Goal: Communication & Community: Answer question/provide support

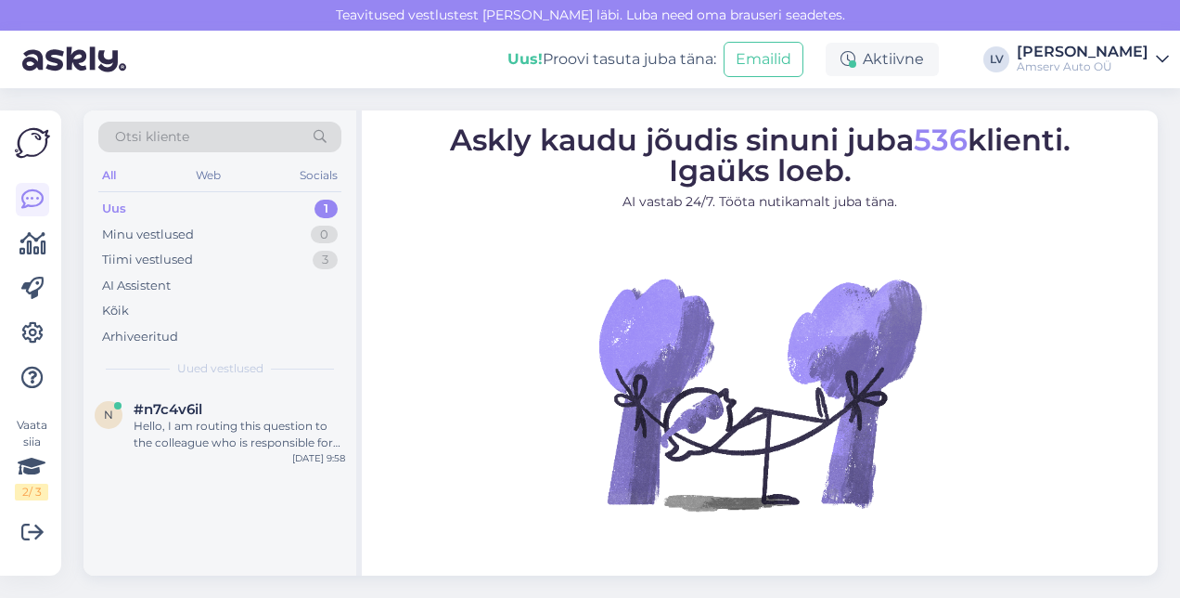
click at [242, 210] on div "Uus 1" at bounding box center [219, 209] width 243 height 26
click at [243, 201] on div "Uus 1" at bounding box center [219, 209] width 243 height 26
click at [228, 434] on div "Hello, I am routing this question to the colleague who is responsible for this …" at bounding box center [240, 434] width 212 height 33
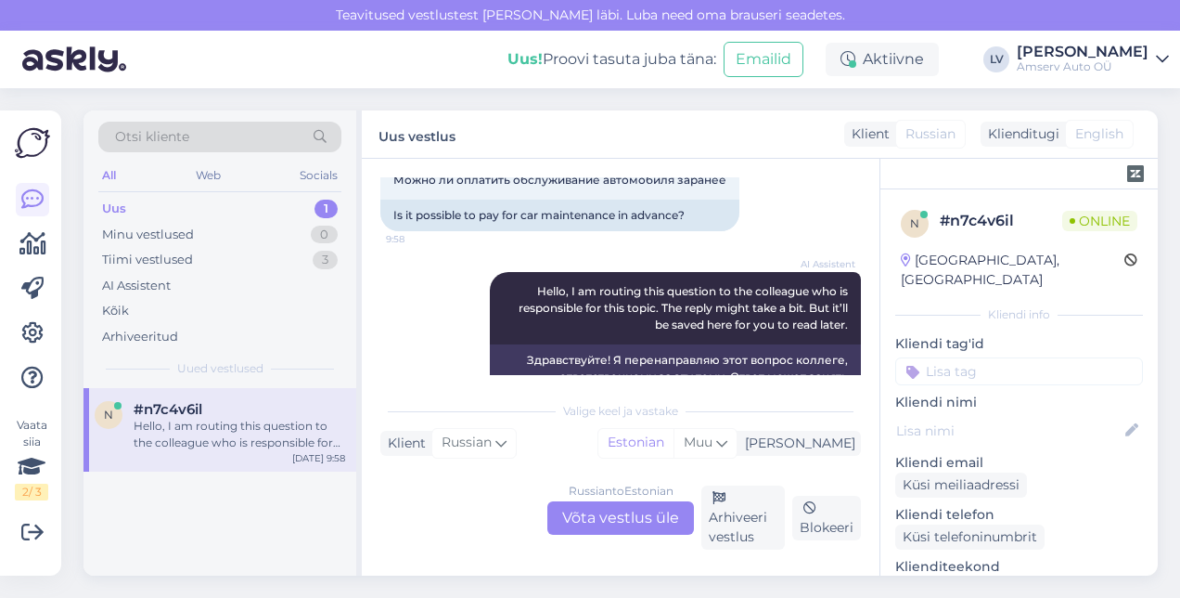
scroll to position [186, 0]
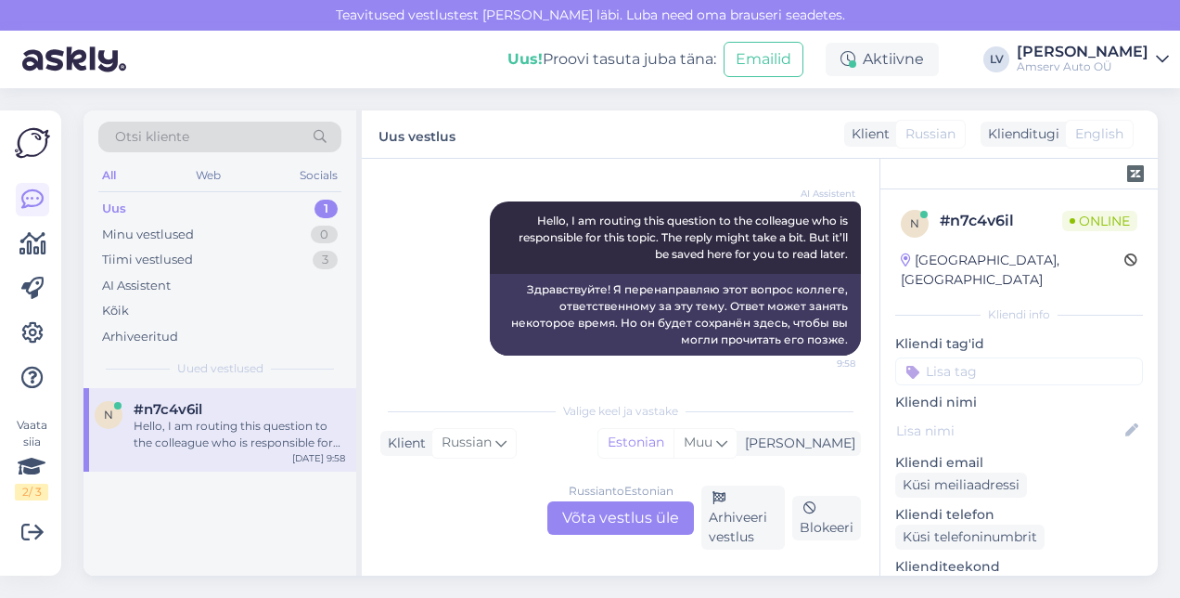
click at [636, 515] on div "Russian to Estonian Võta vestlus üle" at bounding box center [620, 517] width 147 height 33
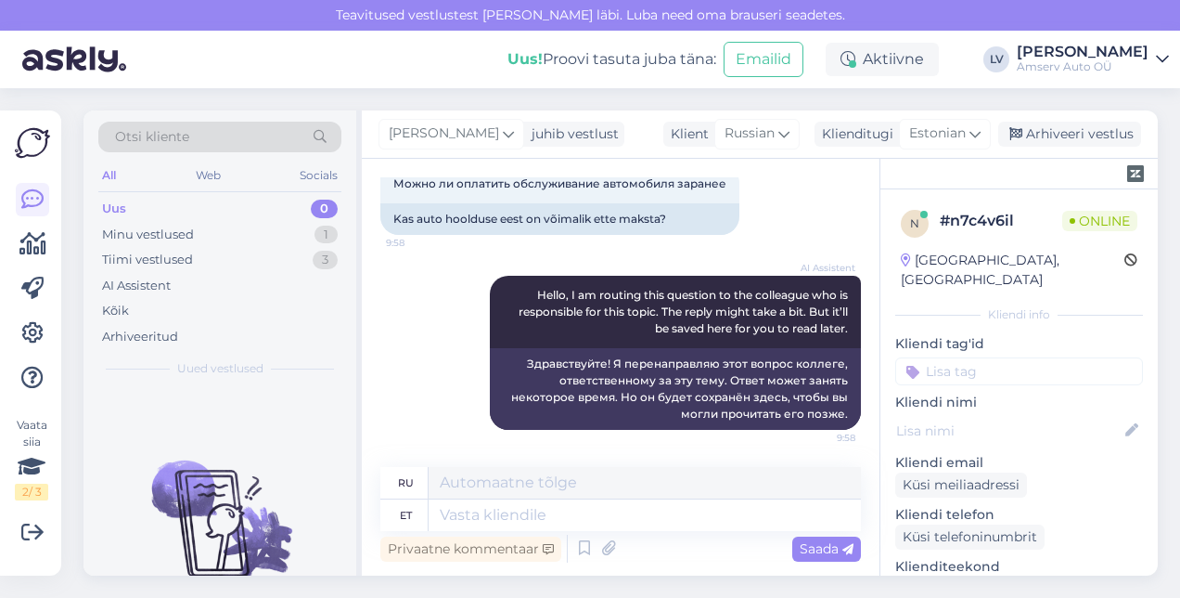
scroll to position [110, 0]
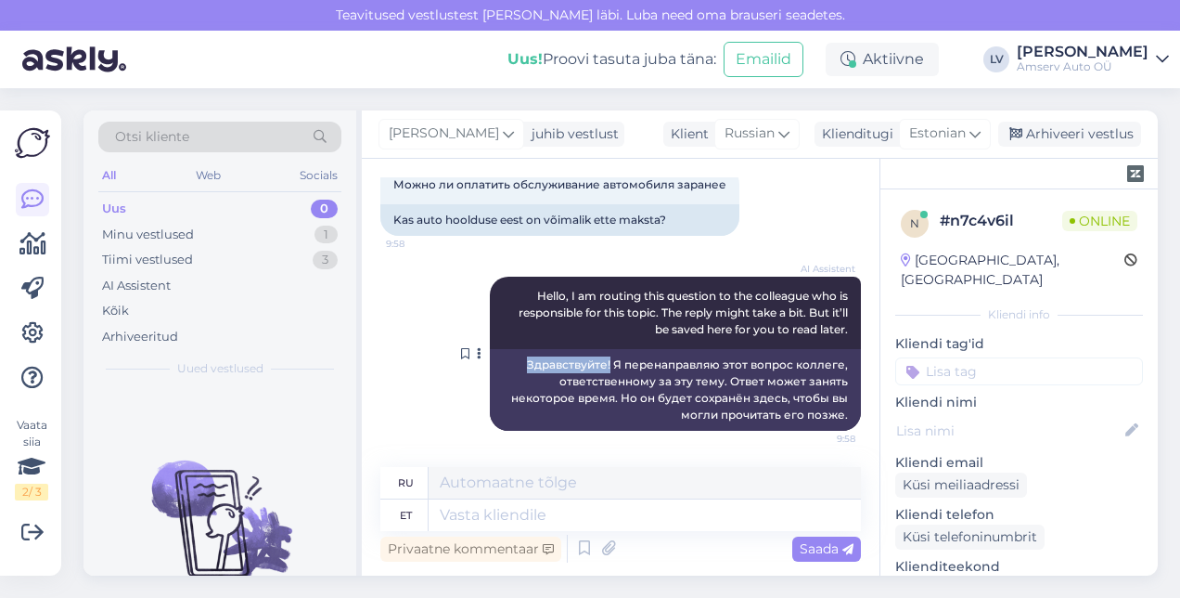
drag, startPoint x: 599, startPoint y: 364, endPoint x: 510, endPoint y: 363, distance: 89.1
click at [510, 363] on div "Здравствуйте! Я перенаправляю этот вопрос коллеге, ответственному за эту тему. …" at bounding box center [675, 390] width 371 height 82
drag, startPoint x: 510, startPoint y: 363, endPoint x: 541, endPoint y: 362, distance: 30.6
copy div "Здравствуйте!"
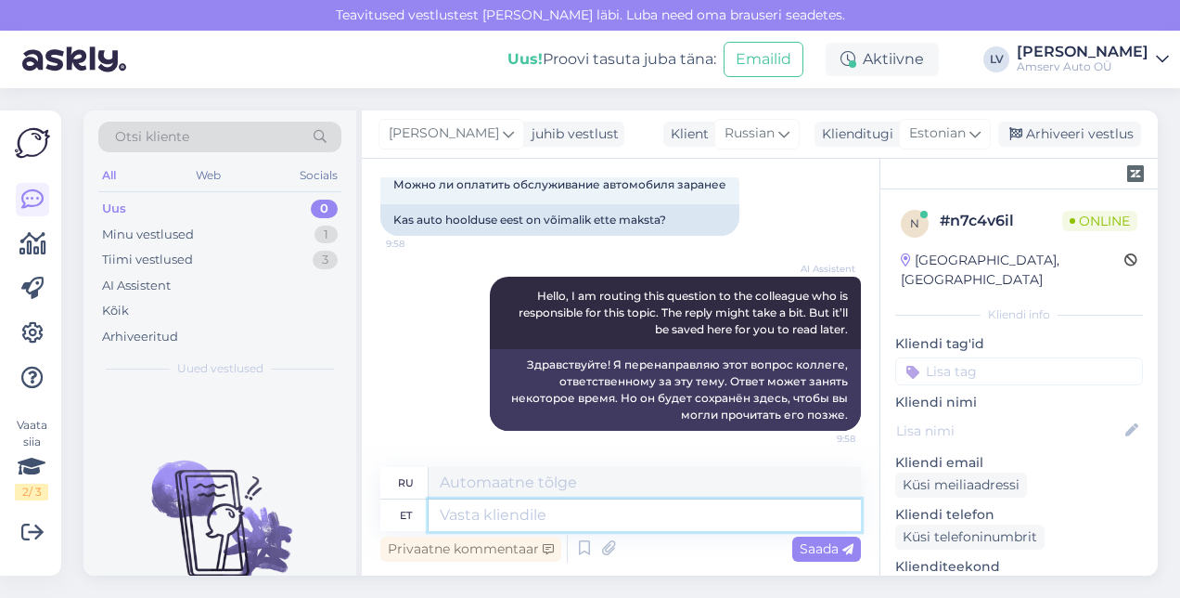
click at [486, 508] on textarea at bounding box center [645, 515] width 432 height 32
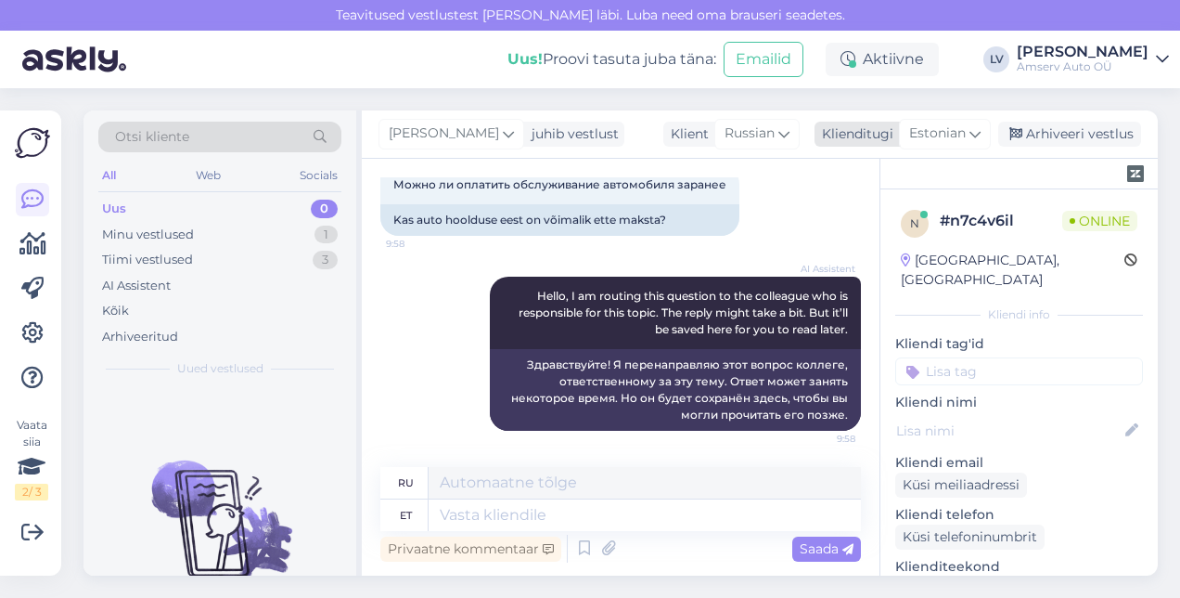
click at [932, 133] on span "Estonian" at bounding box center [937, 133] width 57 height 20
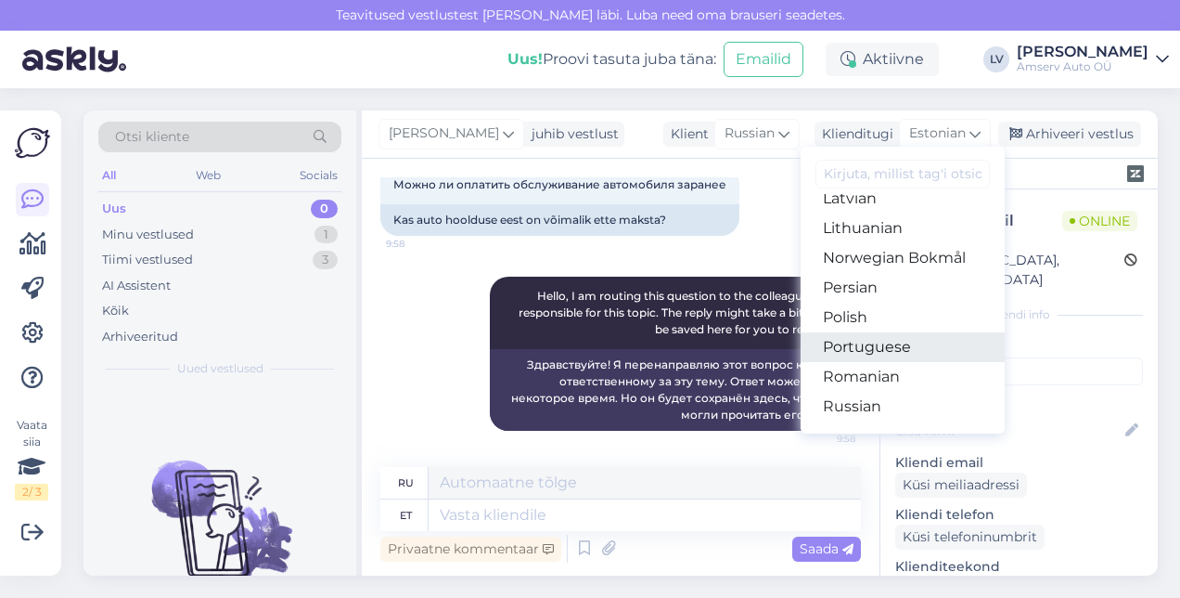
scroll to position [557, 0]
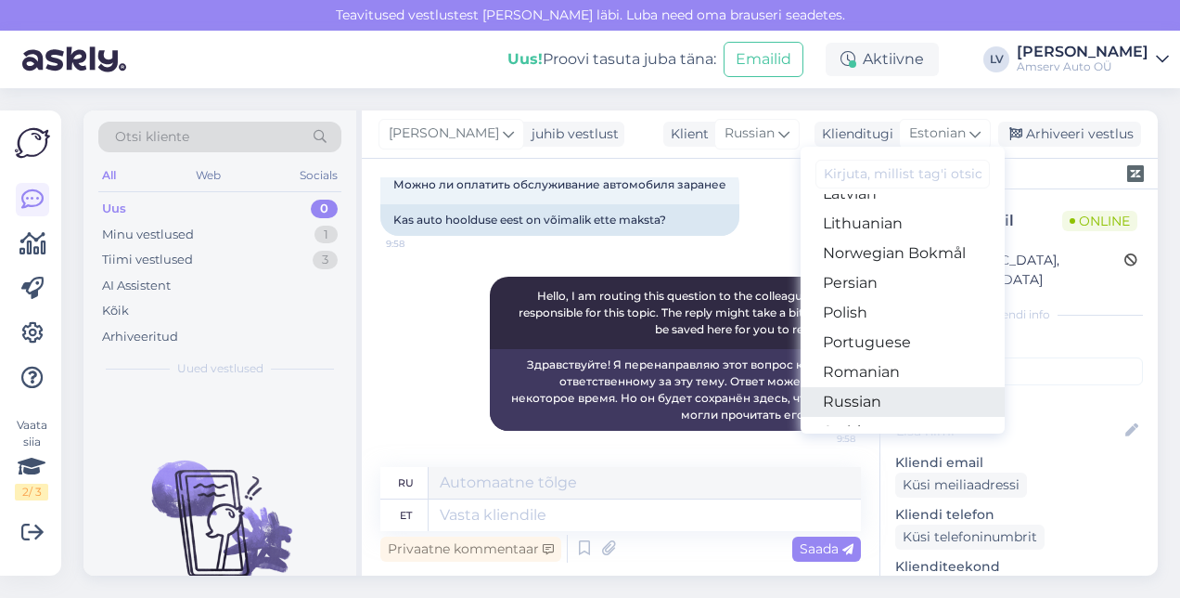
click at [890, 391] on link "Russian" at bounding box center [903, 402] width 204 height 30
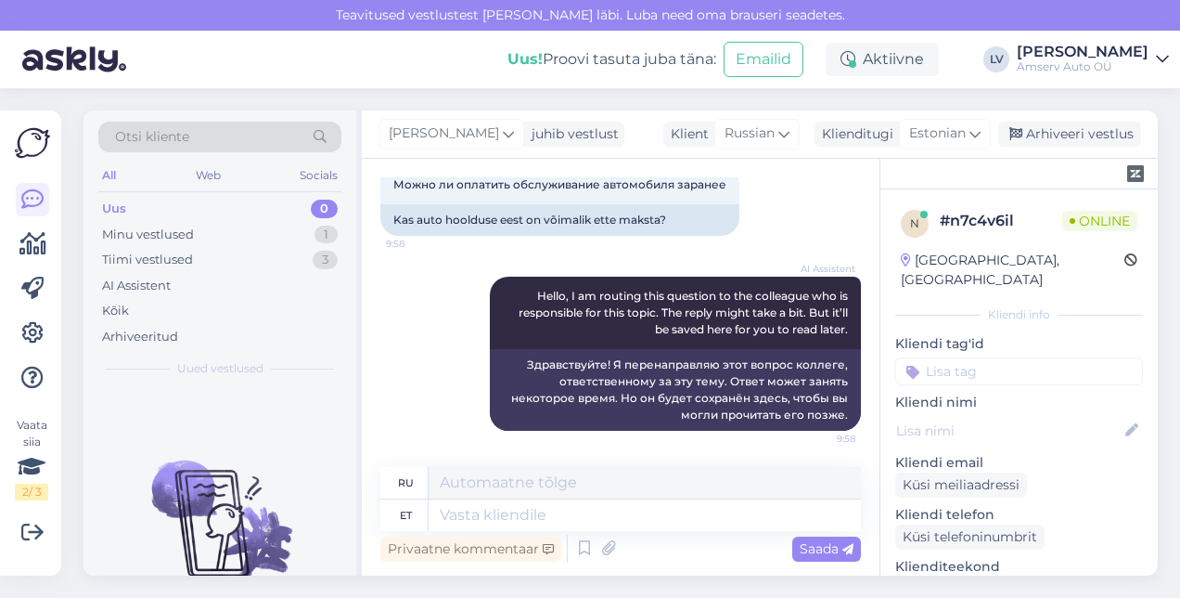
scroll to position [85, 0]
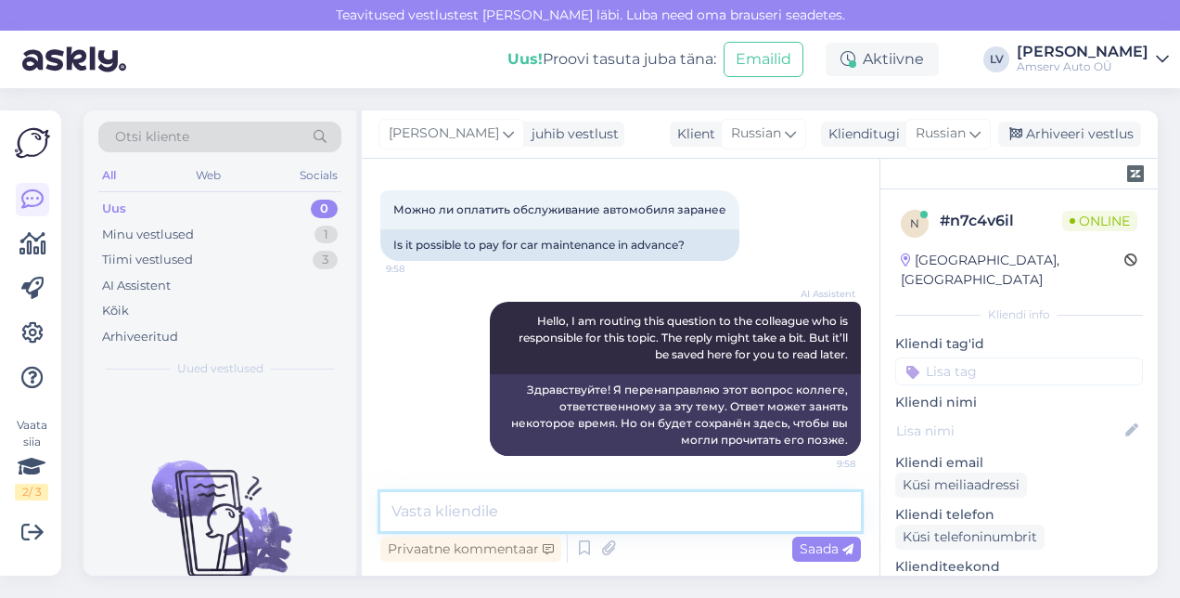
click at [603, 514] on textarea at bounding box center [620, 511] width 481 height 39
paste textarea "Здравствуйте!"
type textarea "Здравствуйте!"
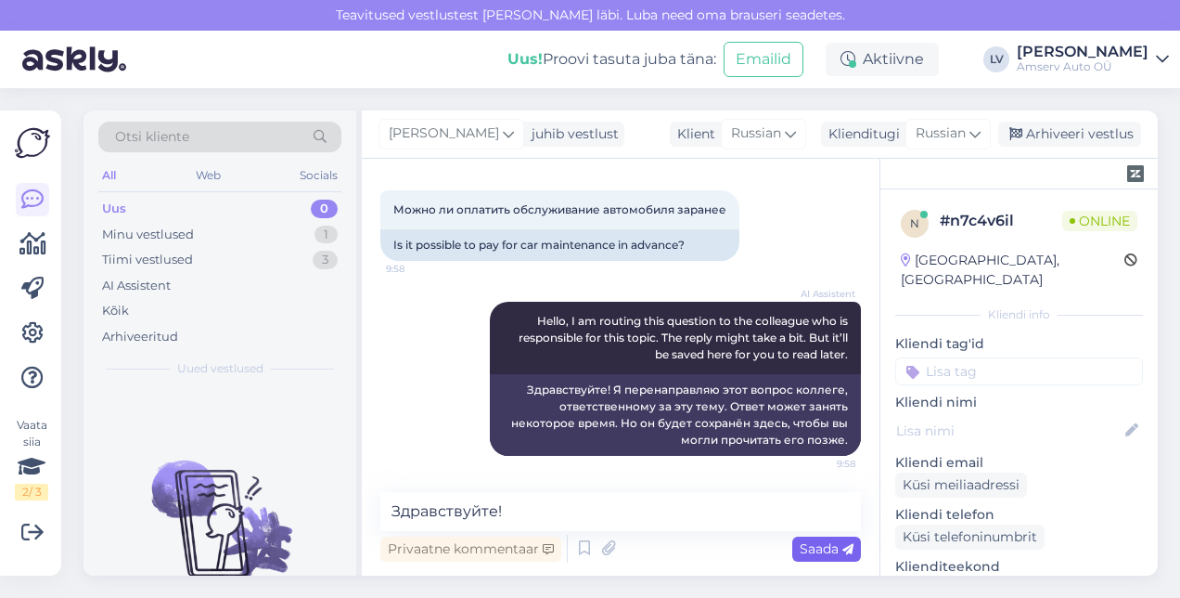
click at [815, 538] on div "Saada" at bounding box center [826, 548] width 69 height 25
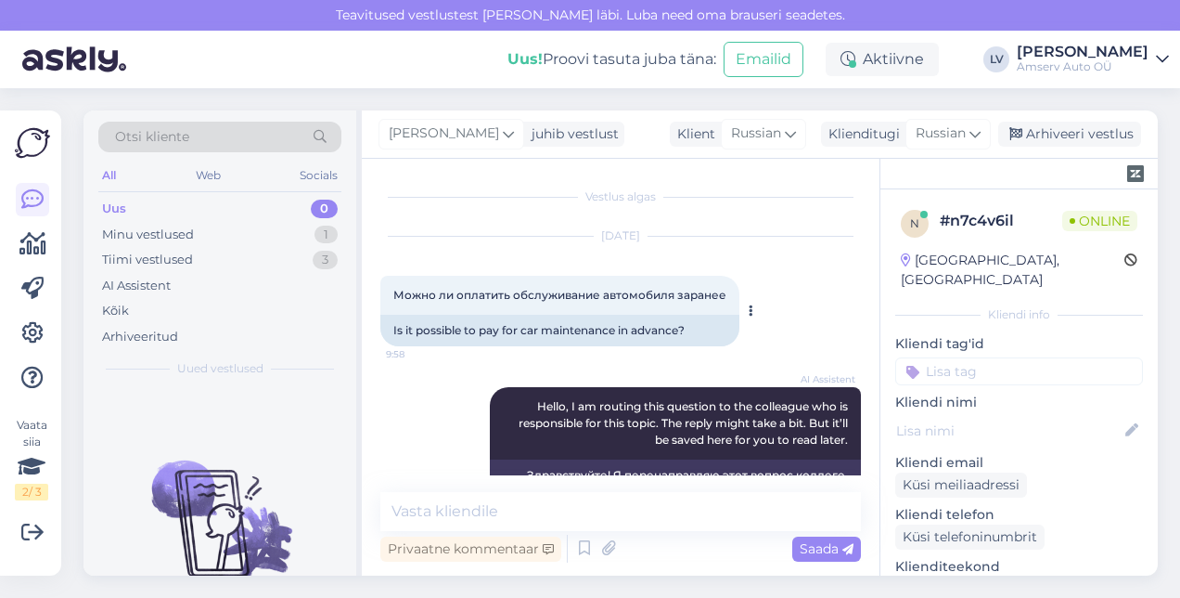
scroll to position [165, 0]
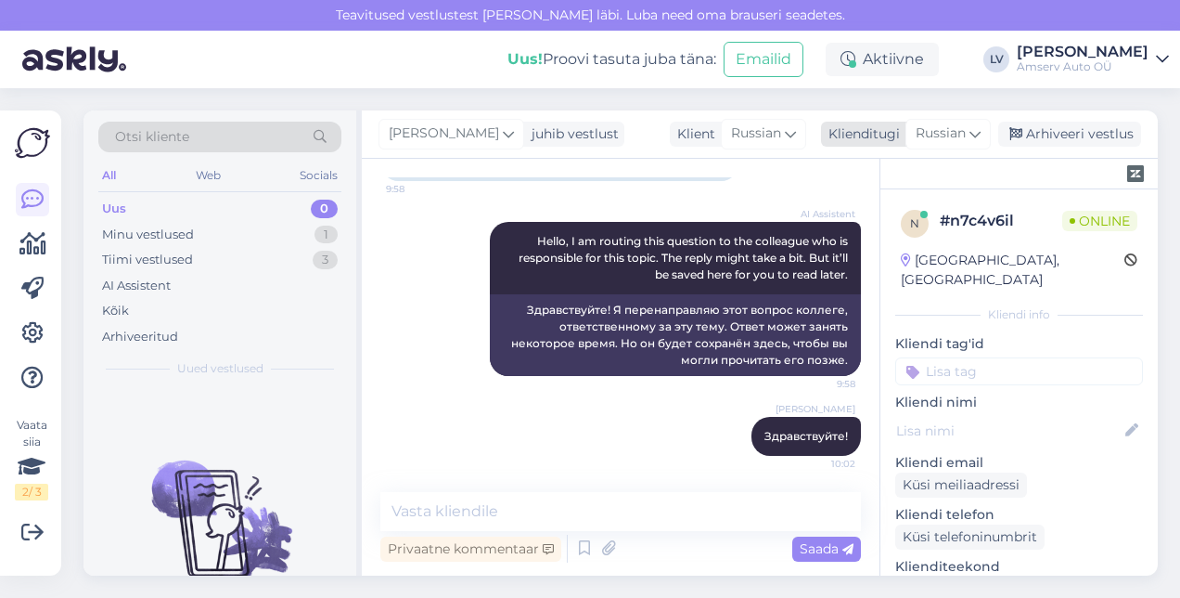
click at [956, 130] on span "Russian" at bounding box center [941, 133] width 50 height 20
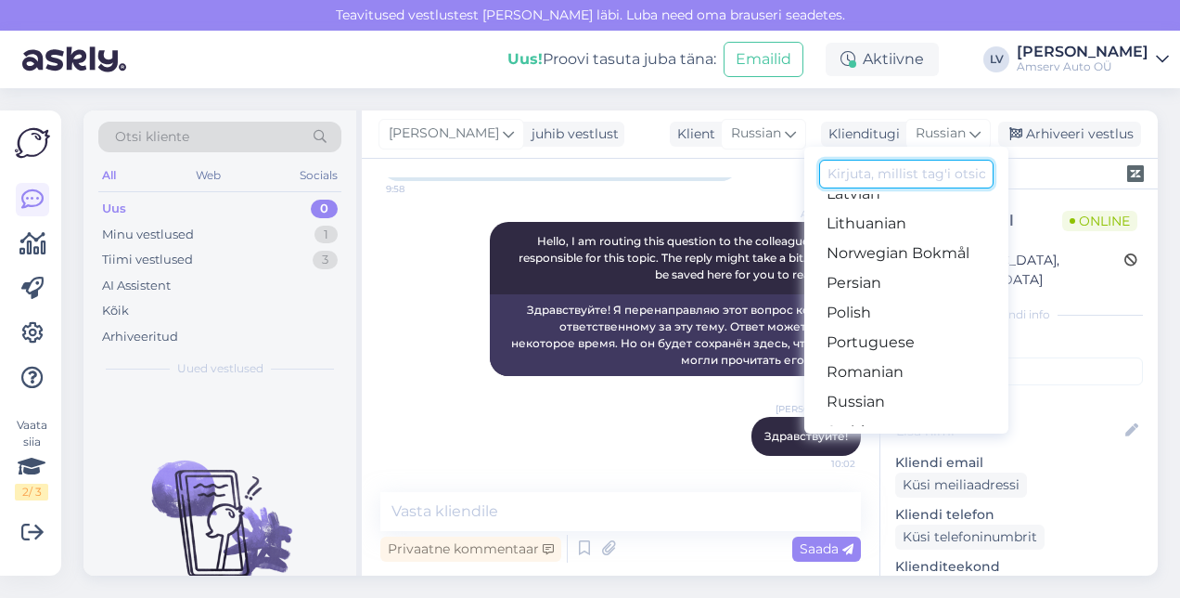
click at [859, 162] on input at bounding box center [906, 174] width 174 height 29
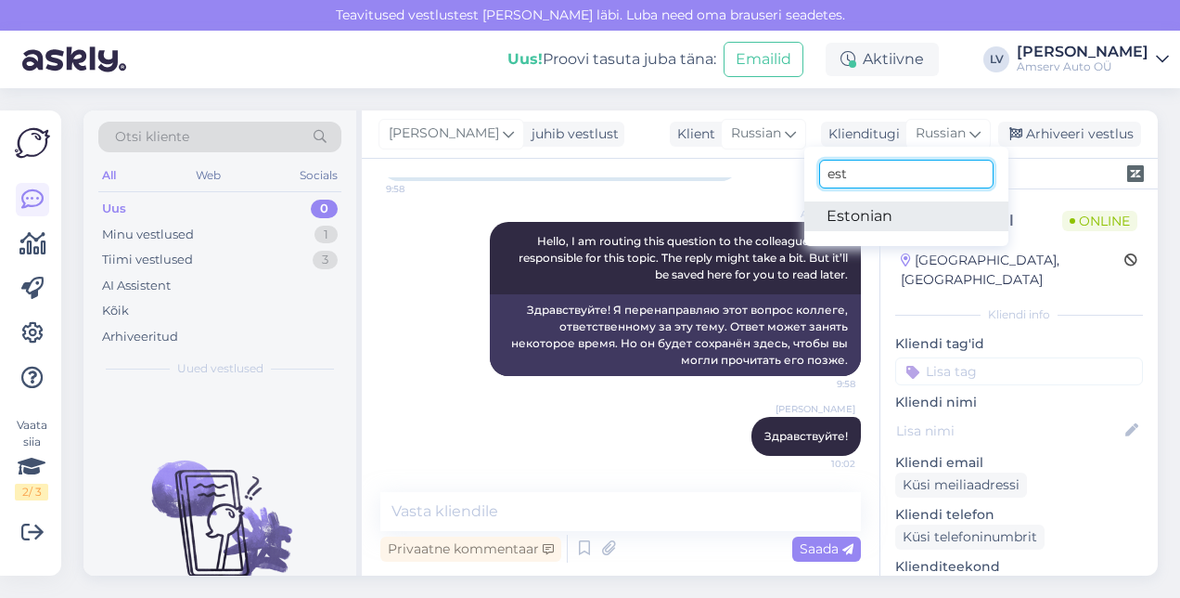
type input "est"
click at [904, 219] on link "Estonian" at bounding box center [906, 216] width 204 height 30
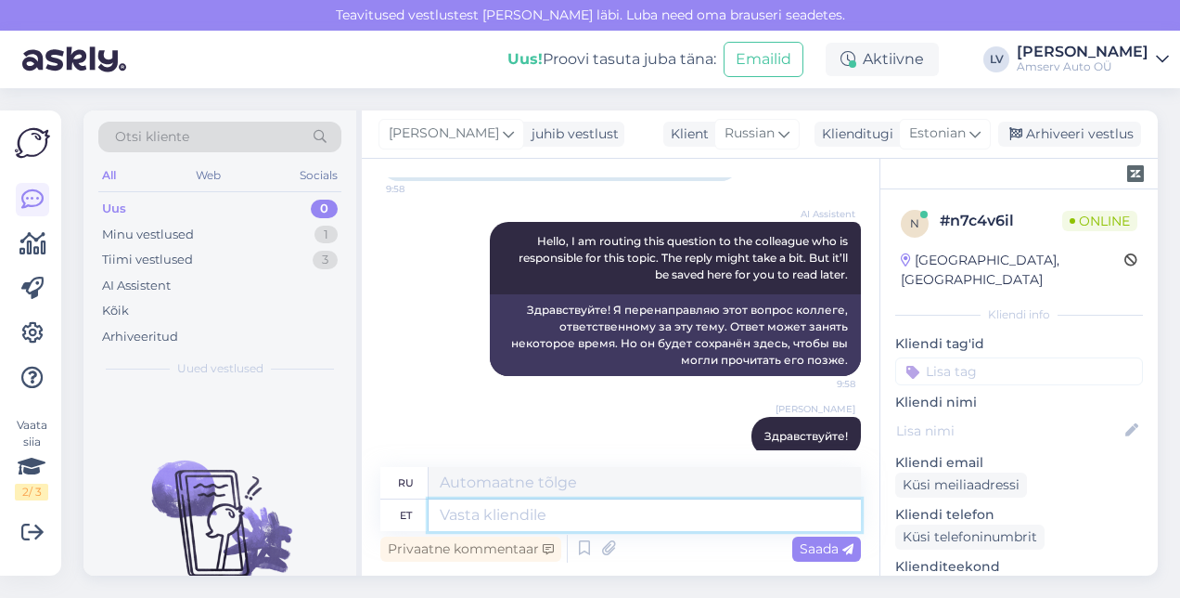
click at [653, 516] on textarea at bounding box center [645, 515] width 432 height 32
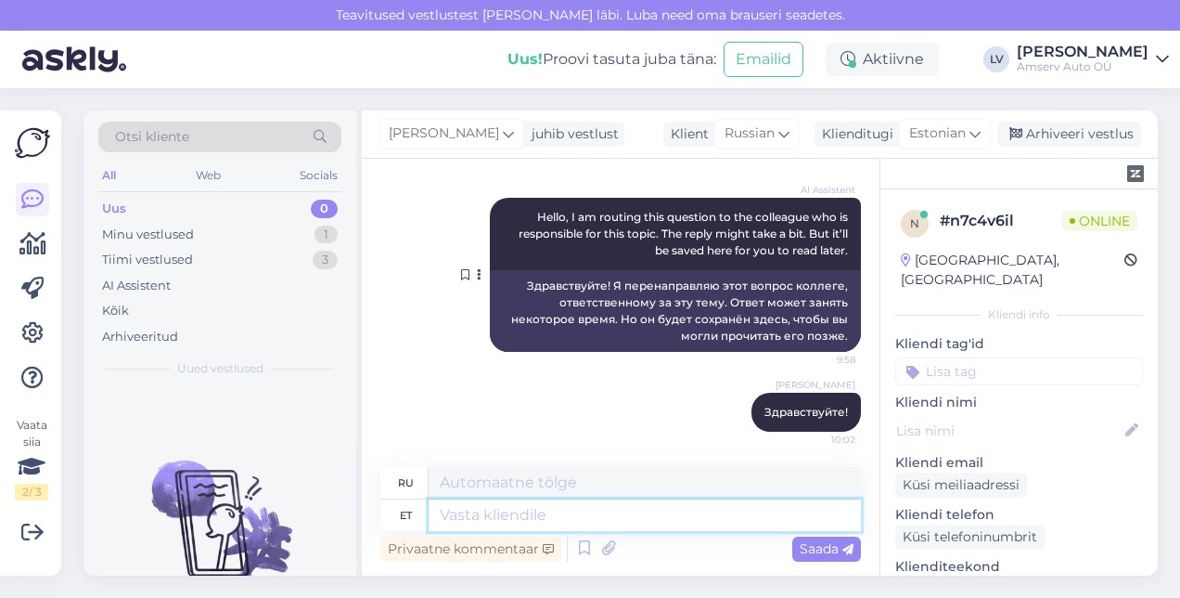
scroll to position [190, 0]
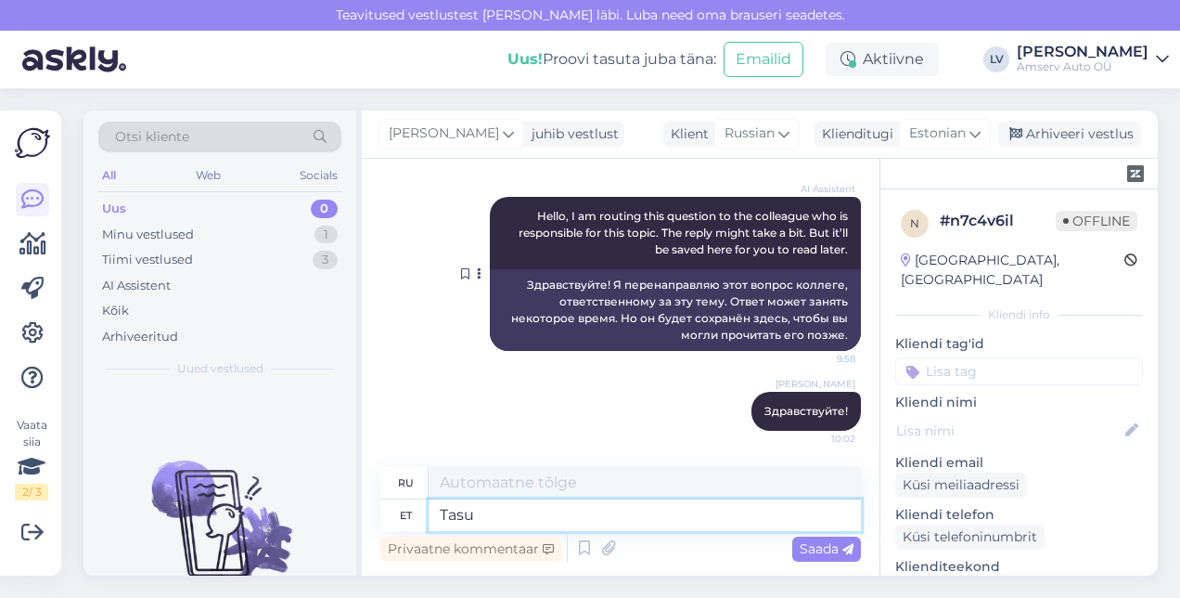
type textarea "Tasu"
type textarea "Платеж"
type textarea "Tasu teenuse e"
type textarea "Плата за услугу"
type textarea "Tasu teenuse eest toimub"
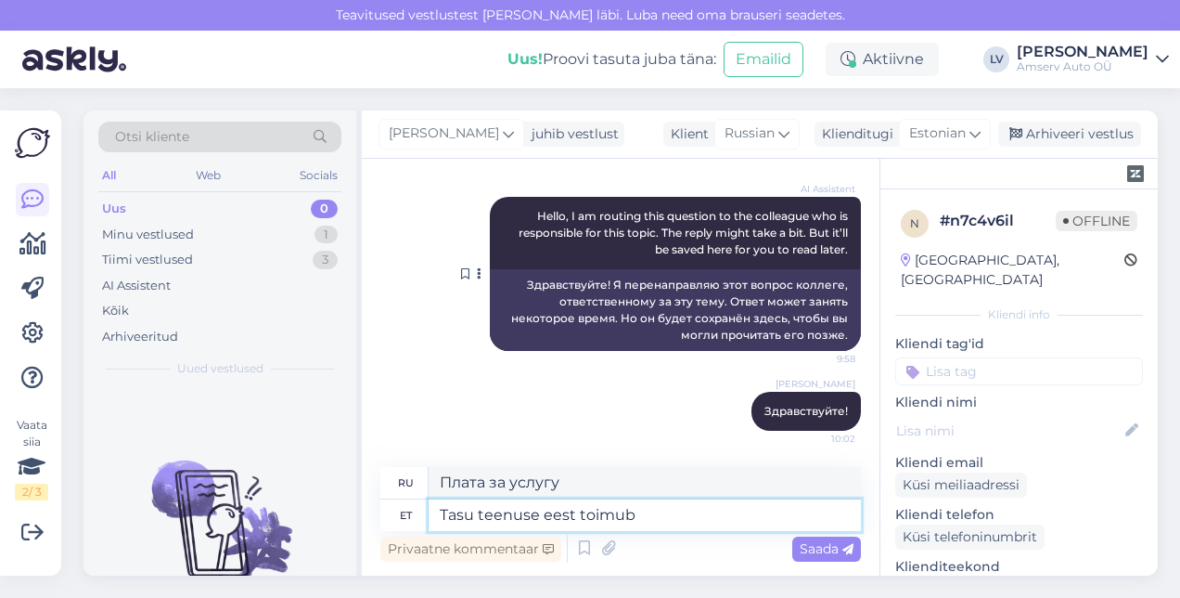
type textarea "Плата за услугу составляет"
type textarea "Tasu teenuse eest toimub [PERSON_NAME] t"
type textarea "Оплата услуги производится после"
type textarea "Tasu teenuse eest toimub [PERSON_NAME] teenuse os"
type textarea "Оплата услуги производится после оказания услуги."
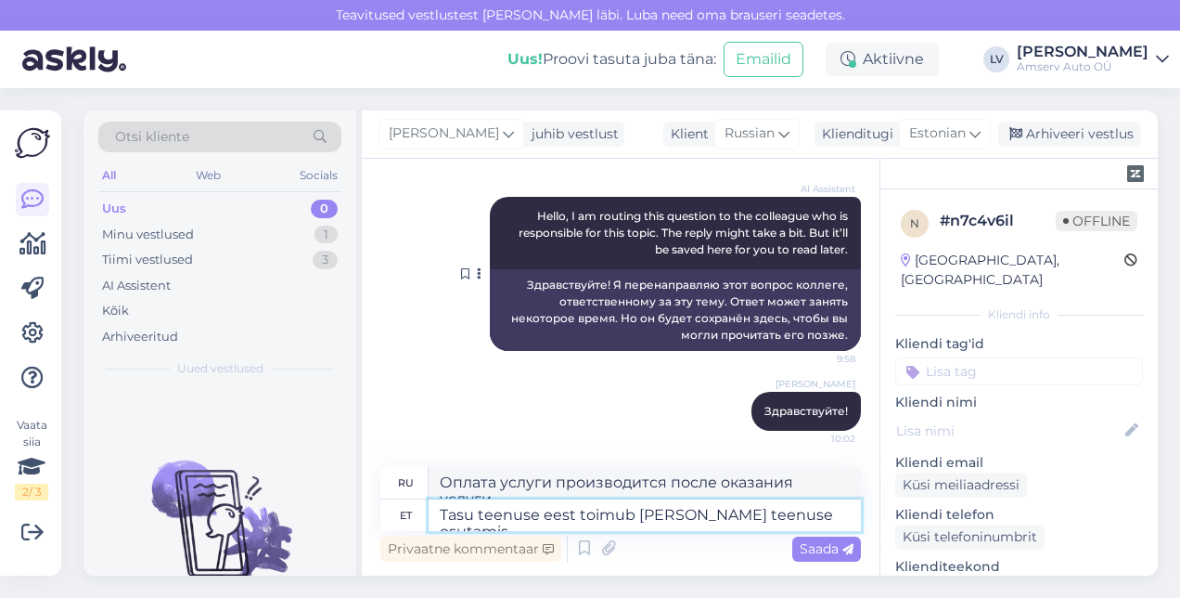
type textarea "Tasu teenuse eest toimub [PERSON_NAME] teenuse osutamist"
type textarea "Оплата услуги производится после ее оказания."
type textarea "Tasu teenuse eest toimub [PERSON_NAME]"
type textarea "Оплата услуги производится после"
type textarea "Tasu teenuse eest toimub [PERSON_NAME] hoolduse"
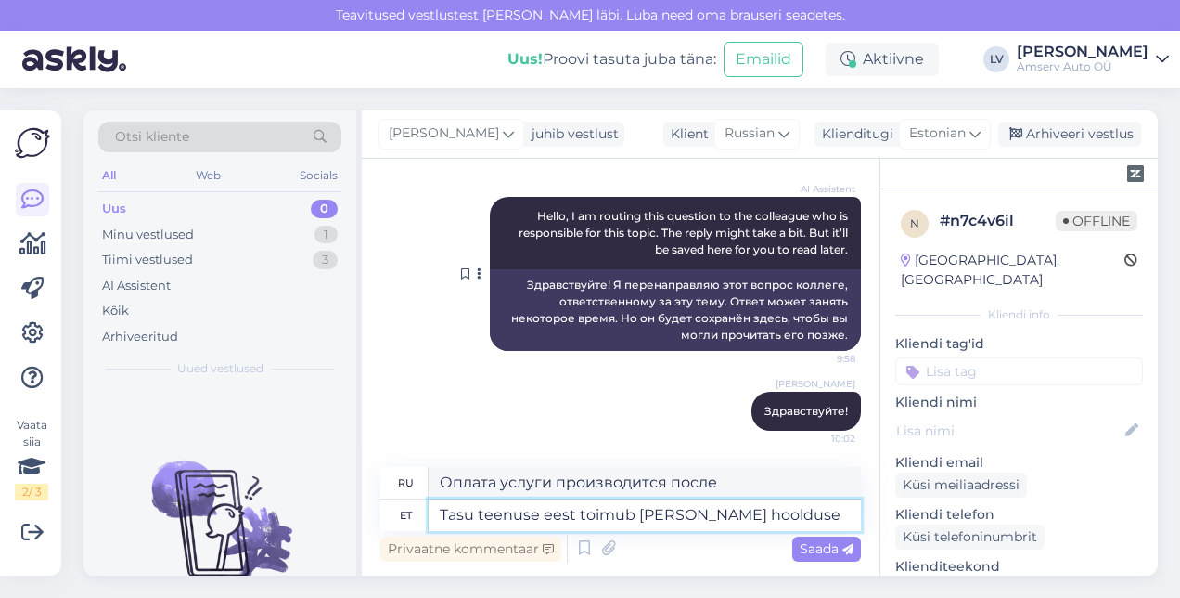
type textarea "Оплата услуги производится после проведения технического обслуживания."
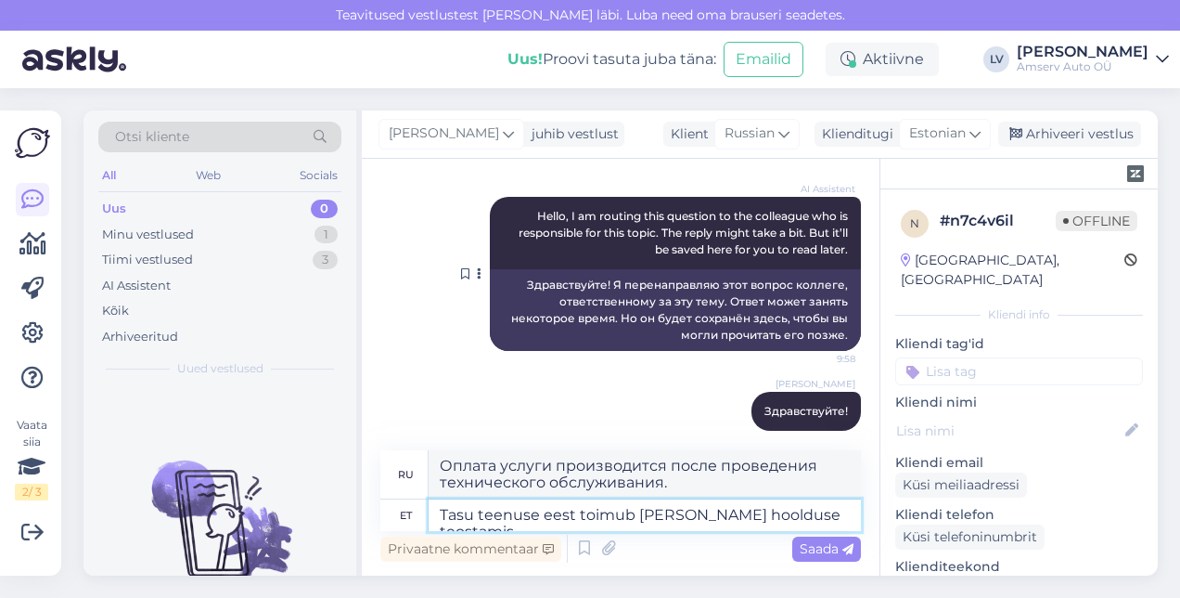
type textarea "Tasu teenuse eest toimub [PERSON_NAME] hoolduse teostamist"
type textarea "Оплата услуги производится после выполнения технического обслуживания."
type textarea "Tasu teenuse eest toimub [PERSON_NAME] hoolduse teostamist"
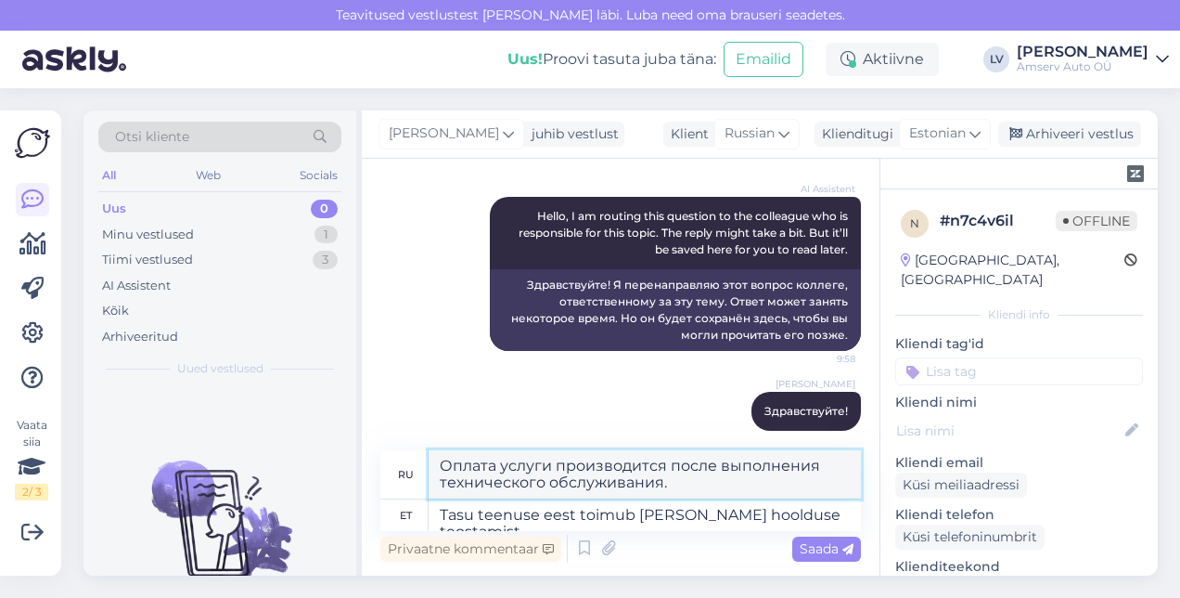
drag, startPoint x: 543, startPoint y: 487, endPoint x: 440, endPoint y: 486, distance: 103.0
click at [440, 486] on textarea "Оплата услуги производится после выполнения технического обслуживания." at bounding box center [645, 474] width 432 height 48
click at [440, 488] on textarea "Оплата услуги производится после выполнения обслуживания." at bounding box center [645, 474] width 432 height 48
type textarea "Оплата услуги производится после выполнения обслуживания."
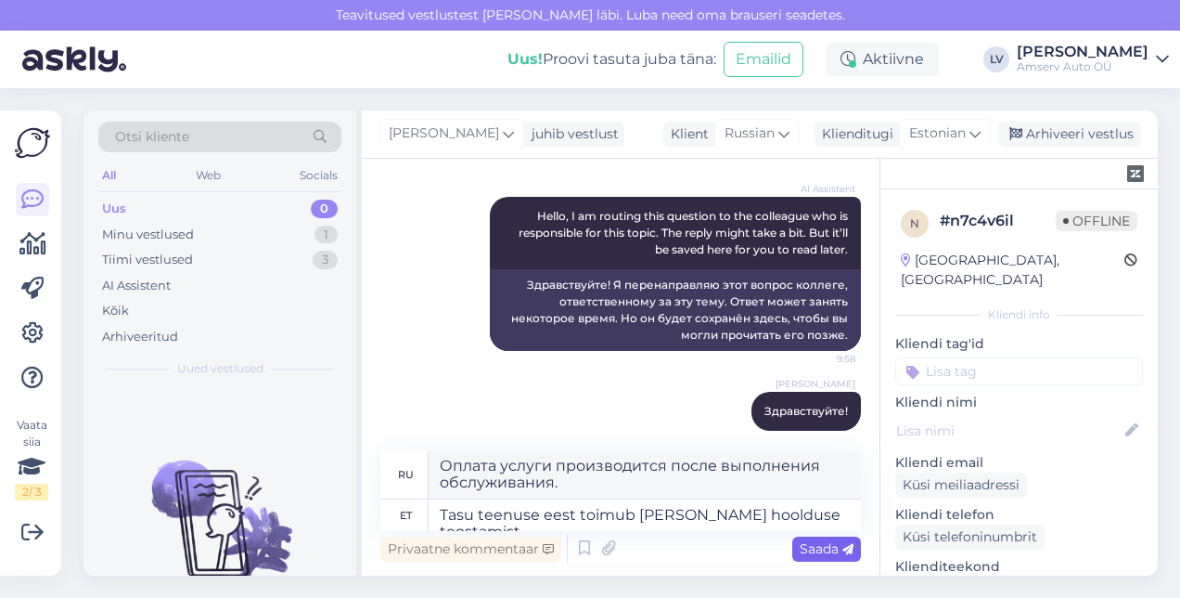
click at [838, 552] on span "Saada" at bounding box center [827, 548] width 54 height 17
click at [838, 552] on div "Vestlus algas [DATE] Можно ли оплатить обслуживание автомобиля заранее 9:58 Kas…" at bounding box center [621, 367] width 518 height 417
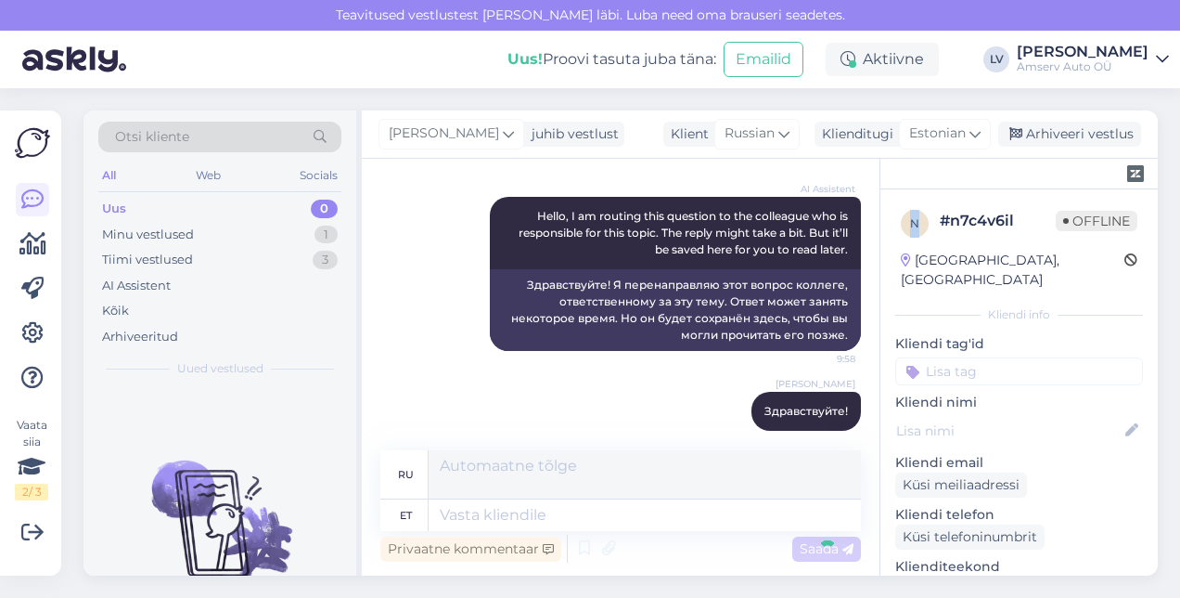
scroll to position [318, 0]
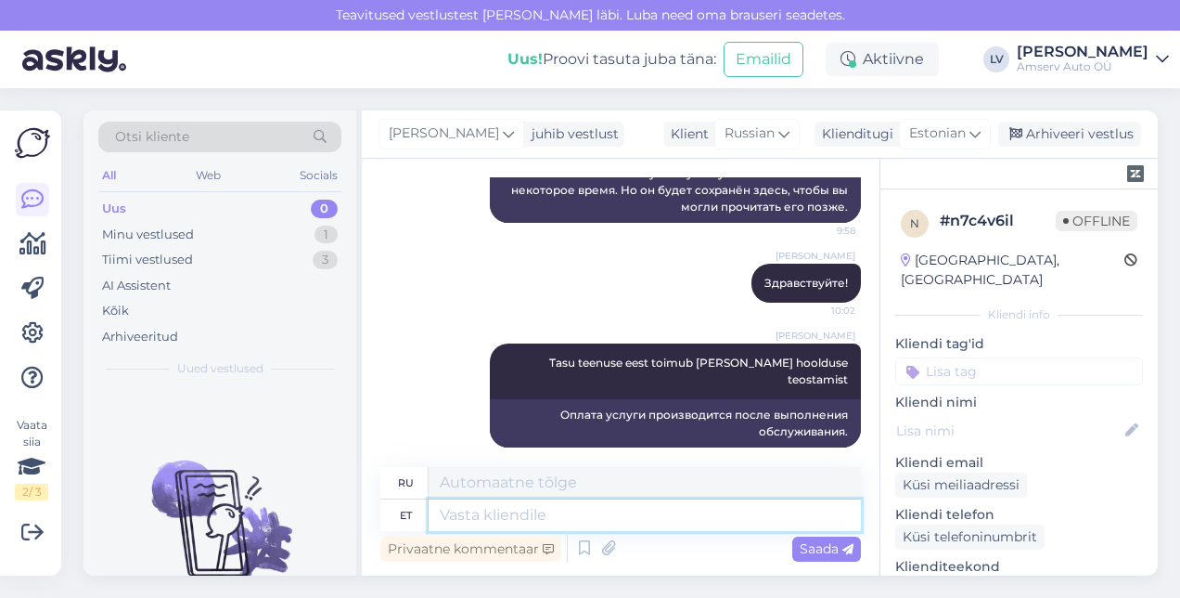
click at [623, 514] on textarea at bounding box center [645, 515] width 432 height 32
type textarea "v"
type textarea "в"
type textarea "võimalik, e"
type textarea "возможный,"
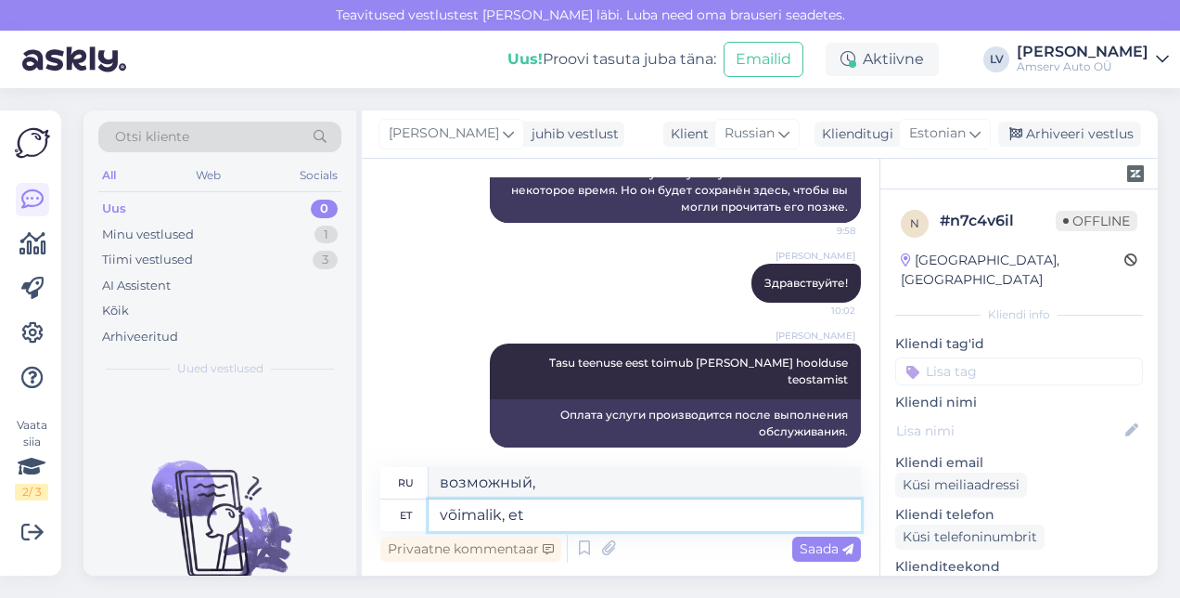
type textarea "võimalik, et"
type textarea "возможно, что"
type textarea "võimalik, et tekk"
type textarea "возможно, одеяло"
type textarea "võimalik, et"
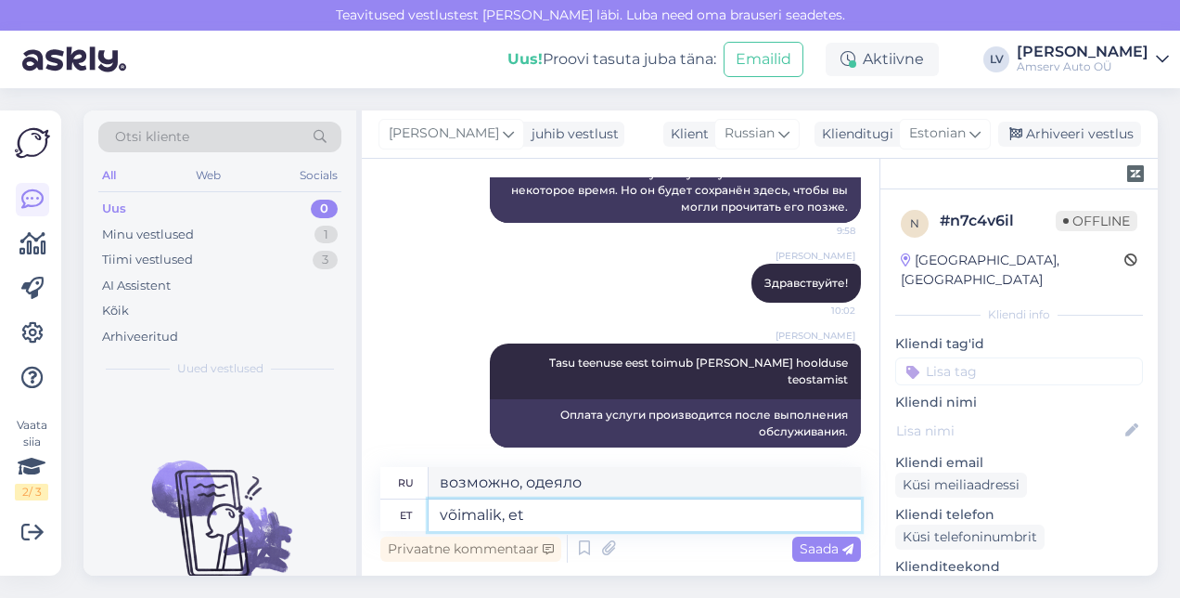
type textarea "возможно, что"
type textarea "võimalik"
type textarea "возможно, что"
type textarea "võimalik"
type textarea "возможный"
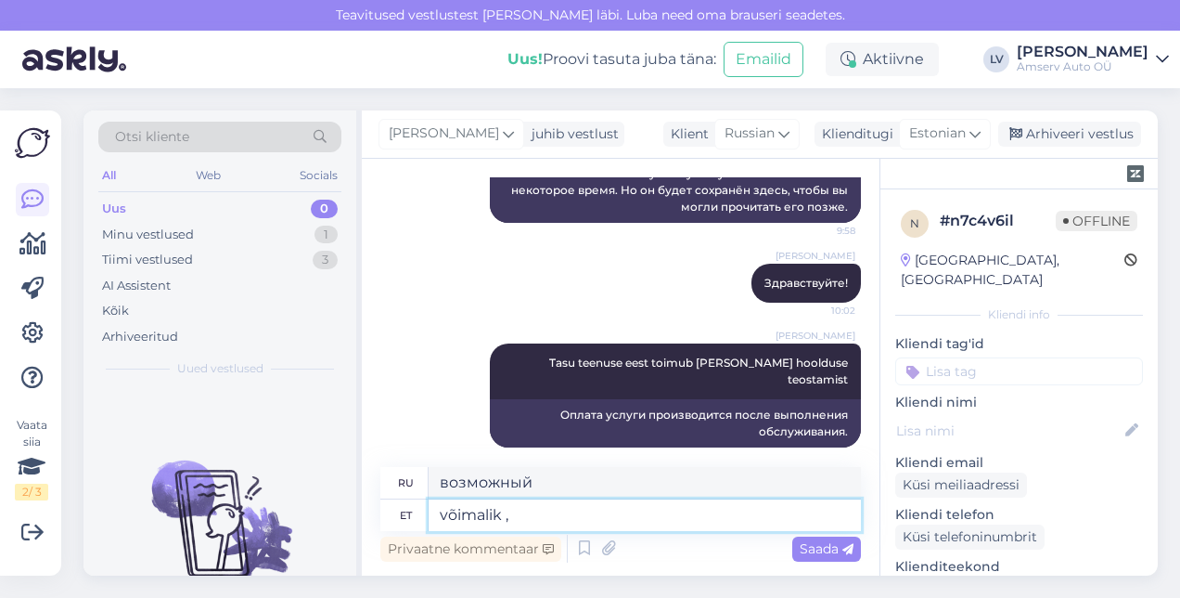
type textarea "võimalik , e"
type textarea "возможный,"
type textarea "võimalik , et t"
type textarea "возможно, что"
type textarea "või"
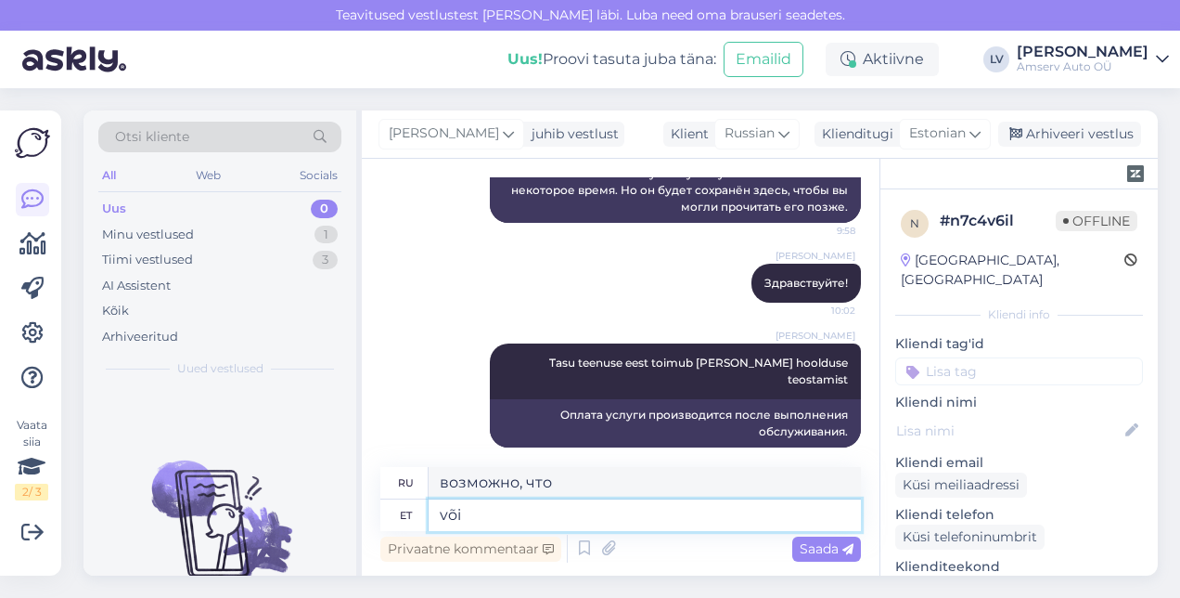
type textarea "возможный,"
type textarea "v"
type textarea "возможный"
click at [505, 505] on textarea at bounding box center [645, 515] width 432 height 32
paste textarea "Если у вас возникнут дополнительные вопросы, мы будем рады помочь"
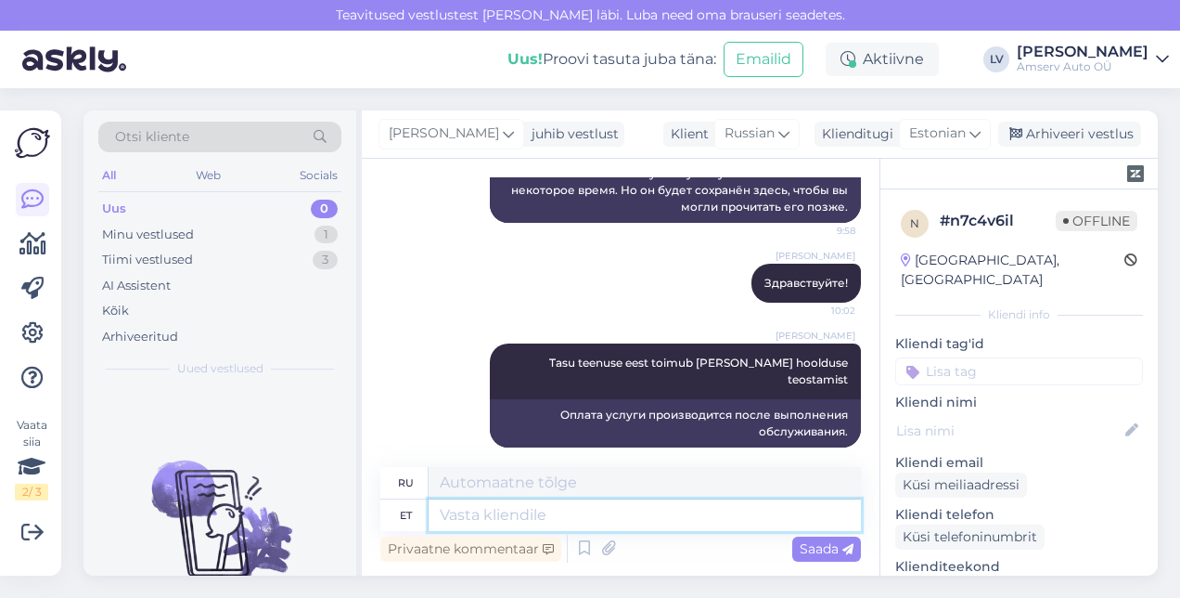
type textarea "Если у вас возникнут дополнительные вопросы, мы будем рады помочь"
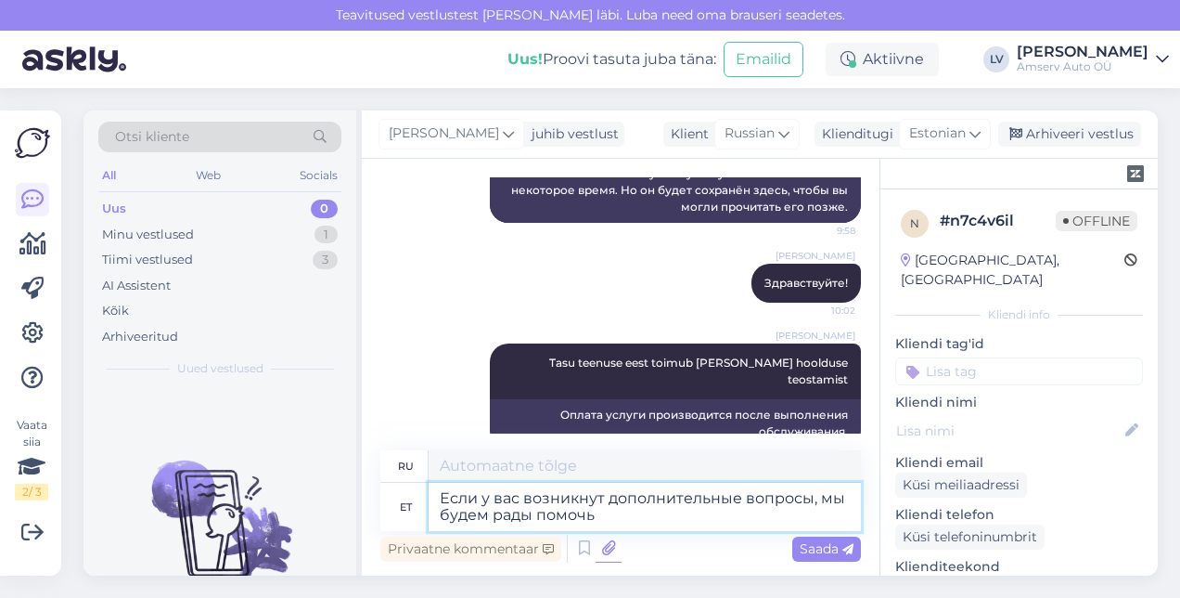
scroll to position [335, 0]
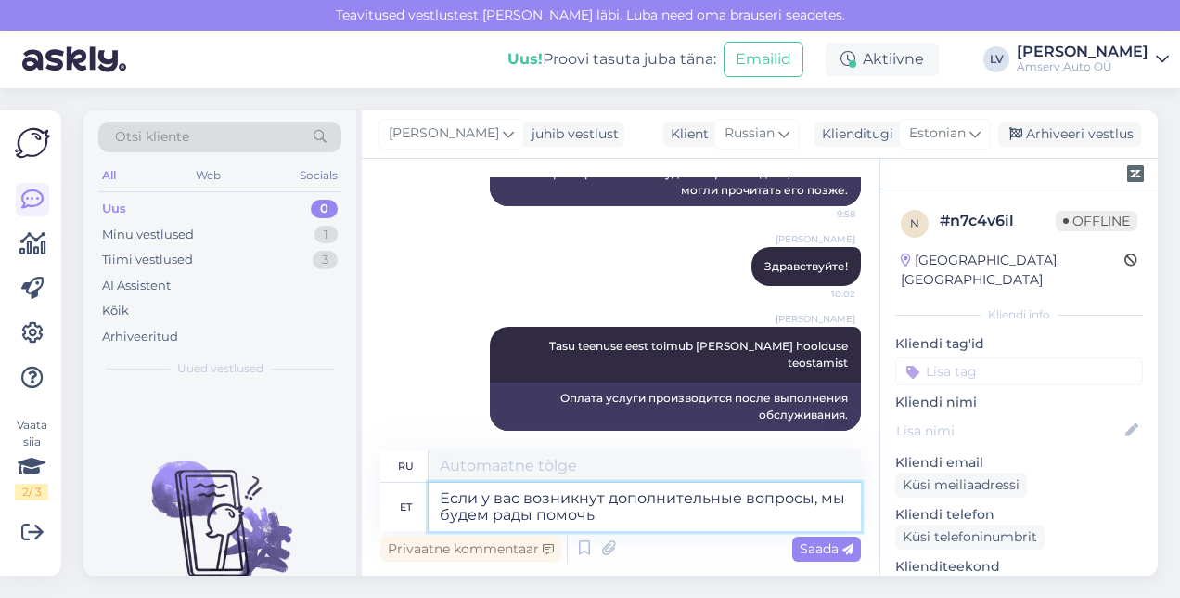
type textarea "Если у вас есть дополнительные вопросы, мы будем рады помочь."
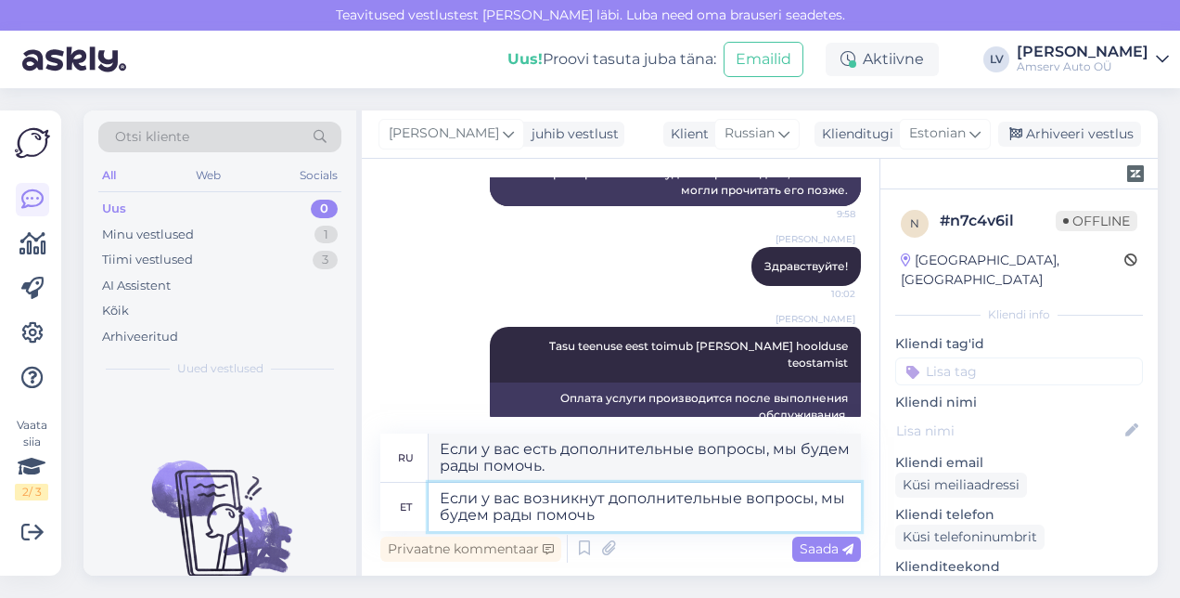
click at [660, 525] on textarea "Если у вас возникнут дополнительные вопросы, мы будем рады помочь" at bounding box center [645, 507] width 432 height 48
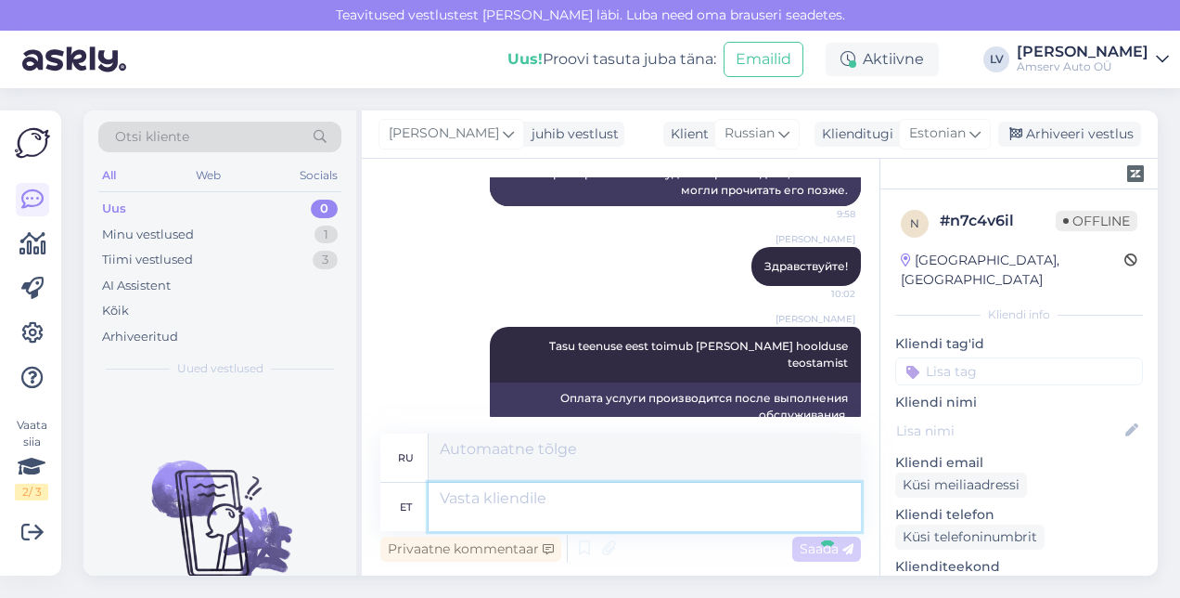
scroll to position [463, 0]
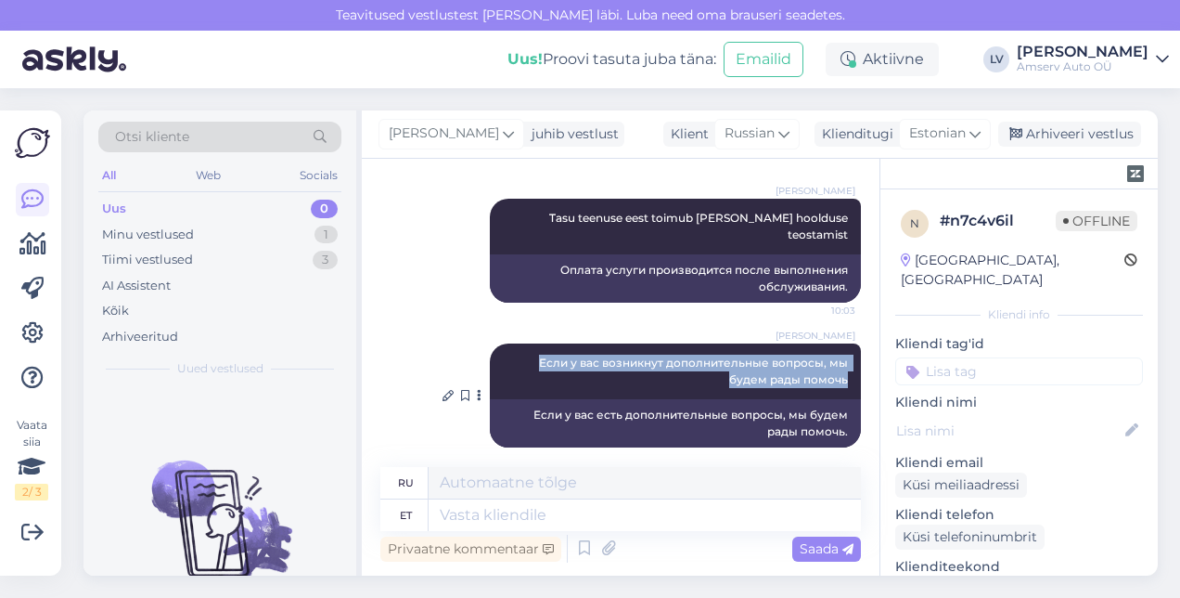
drag, startPoint x: 525, startPoint y: 341, endPoint x: 833, endPoint y: 360, distance: 308.6
click at [833, 360] on div "[PERSON_NAME] Если у вас возникнут дополнительные вопросы, мы будем рады помочь…" at bounding box center [675, 371] width 371 height 56
drag, startPoint x: 833, startPoint y: 360, endPoint x: 772, endPoint y: 347, distance: 62.6
copy span "Если у вас возникнут дополнительные вопросы, мы будем рады помочь"
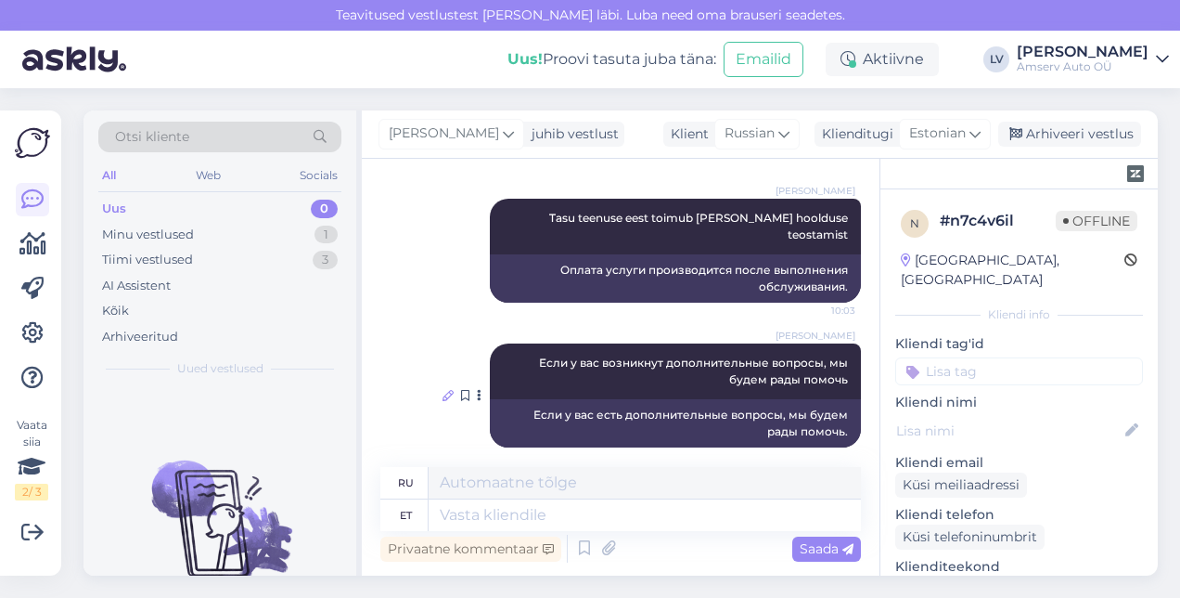
click at [443, 390] on icon at bounding box center [448, 395] width 11 height 11
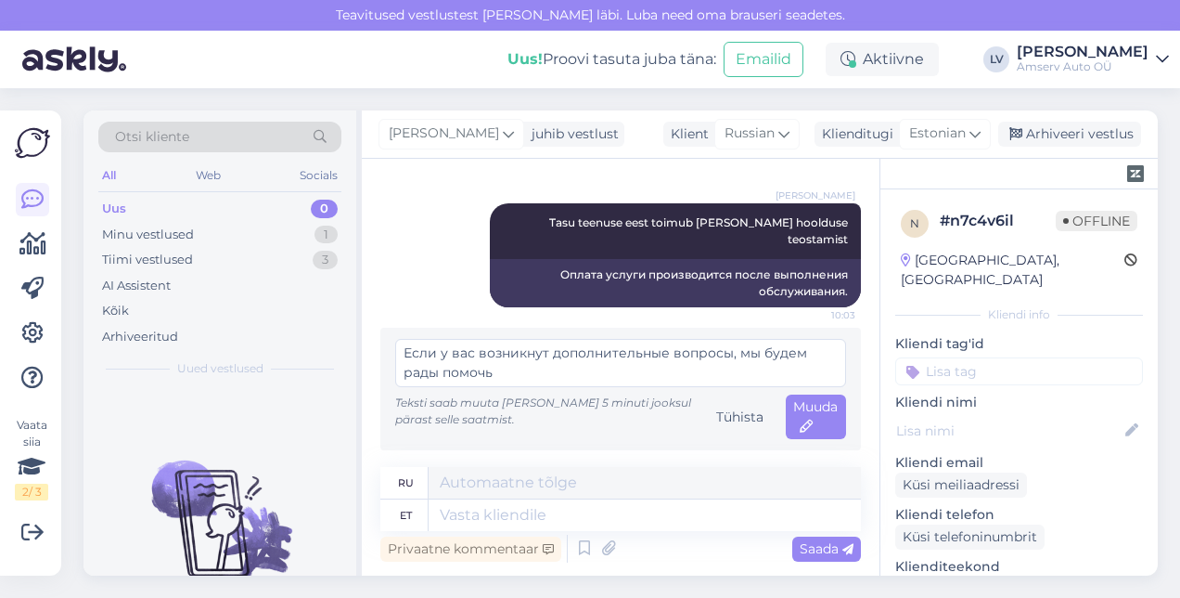
scroll to position [440, 0]
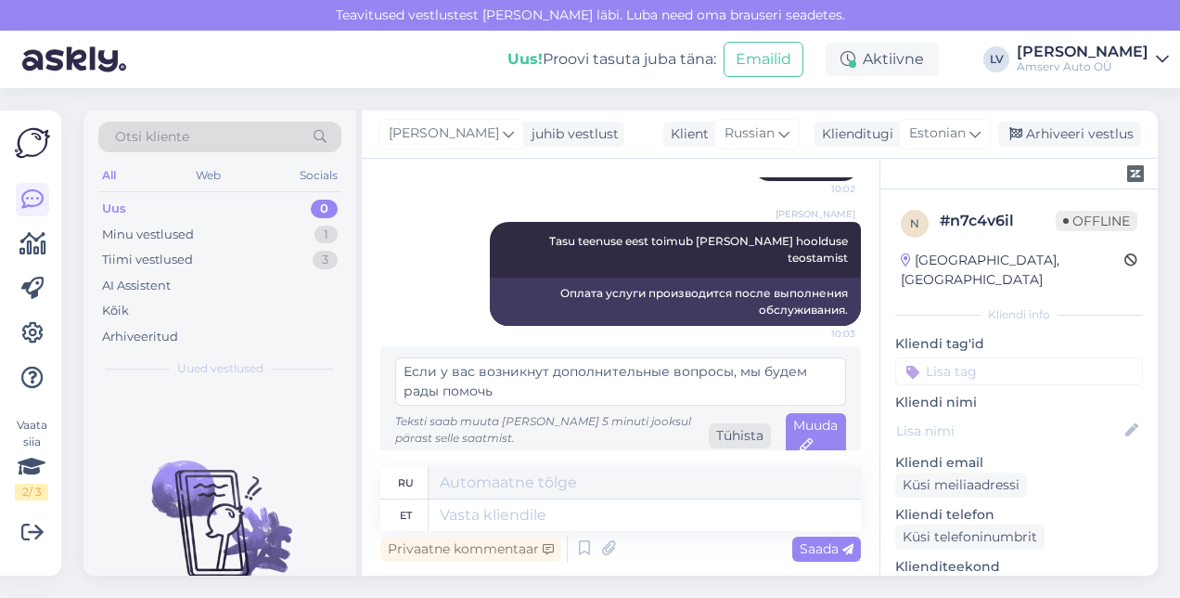
click at [709, 423] on div "Tühista" at bounding box center [740, 435] width 62 height 25
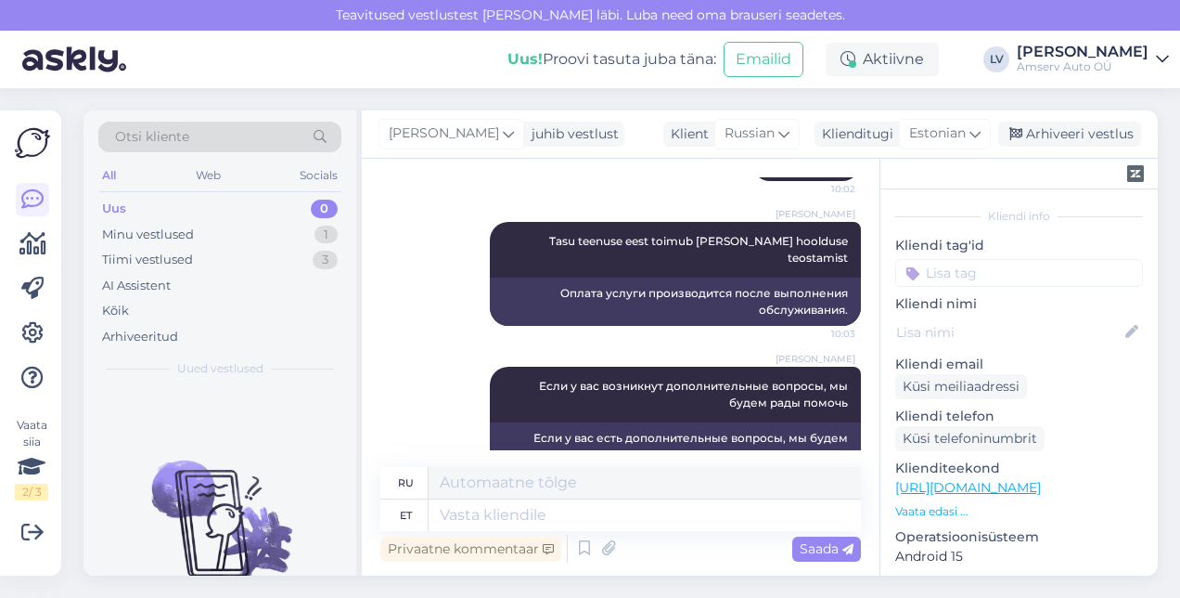
scroll to position [0, 0]
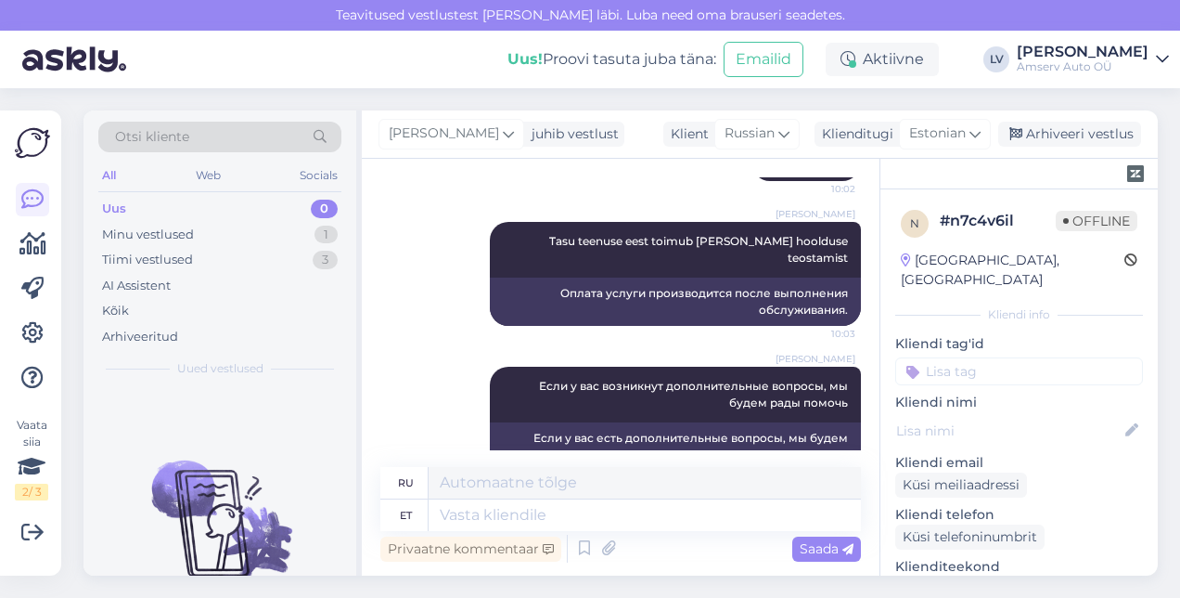
click at [1035, 363] on input at bounding box center [1019, 371] width 248 height 28
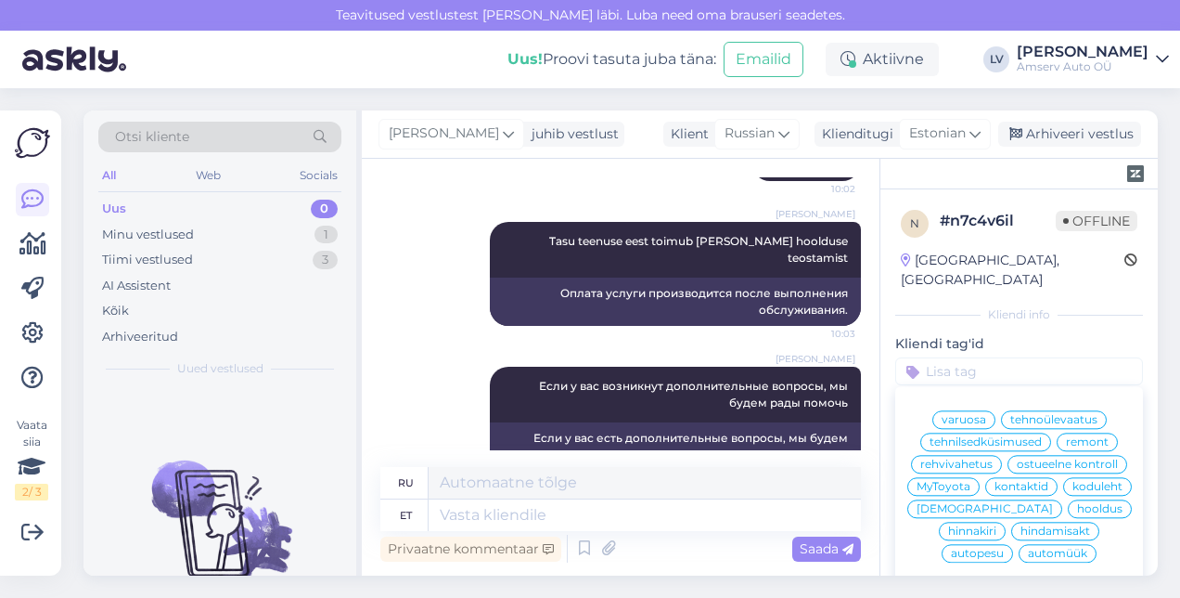
click at [997, 525] on span "hinnakiri" at bounding box center [972, 530] width 48 height 11
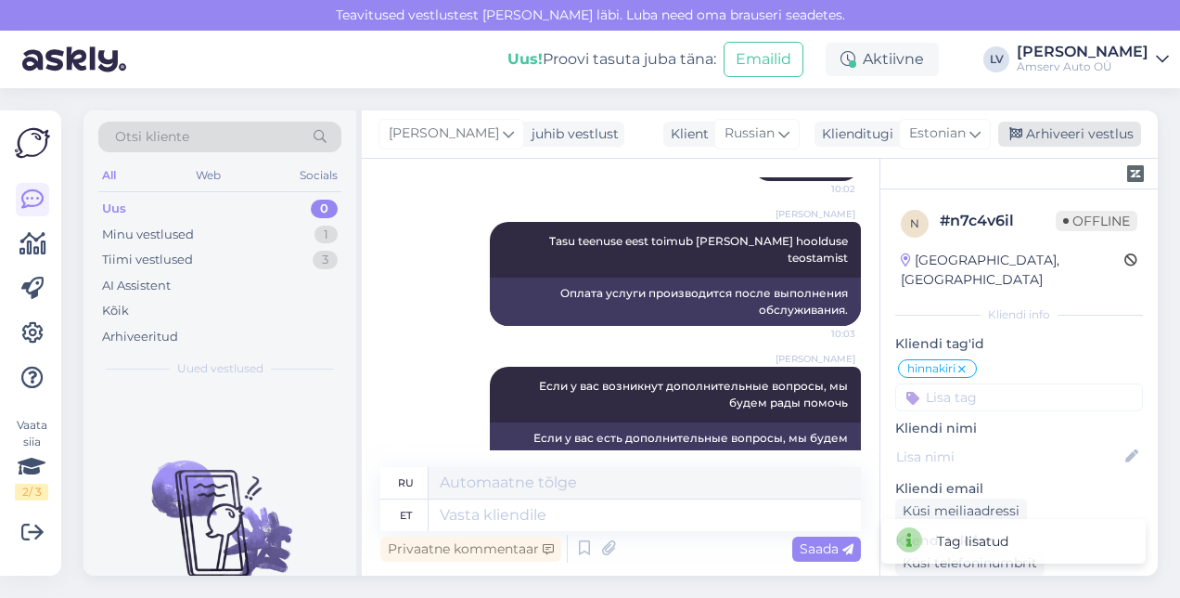
click at [1042, 122] on div "Arhiveeri vestlus" at bounding box center [1069, 134] width 143 height 25
